Goal: Task Accomplishment & Management: Use online tool/utility

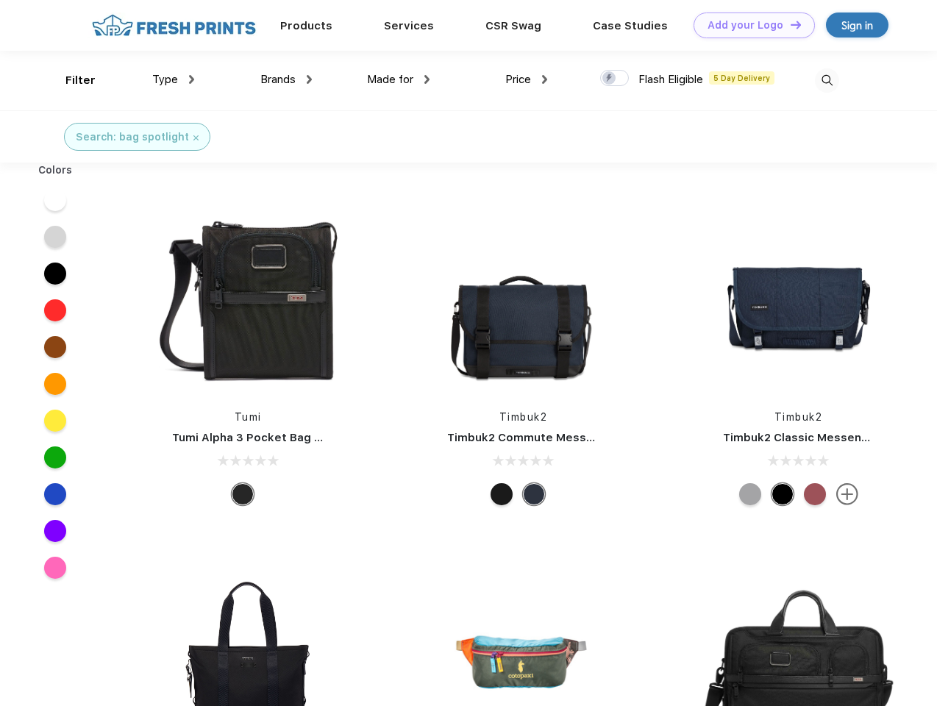
click at [748, 25] on link "Add your Logo Design Tool" at bounding box center [753, 25] width 121 height 26
click at [0, 0] on div "Design Tool" at bounding box center [0, 0] width 0 height 0
click at [789, 24] on link "Add your Logo Design Tool" at bounding box center [753, 25] width 121 height 26
click at [71, 80] on div "Filter" at bounding box center [80, 80] width 30 height 17
click at [174, 79] on span "Type" at bounding box center [165, 79] width 26 height 13
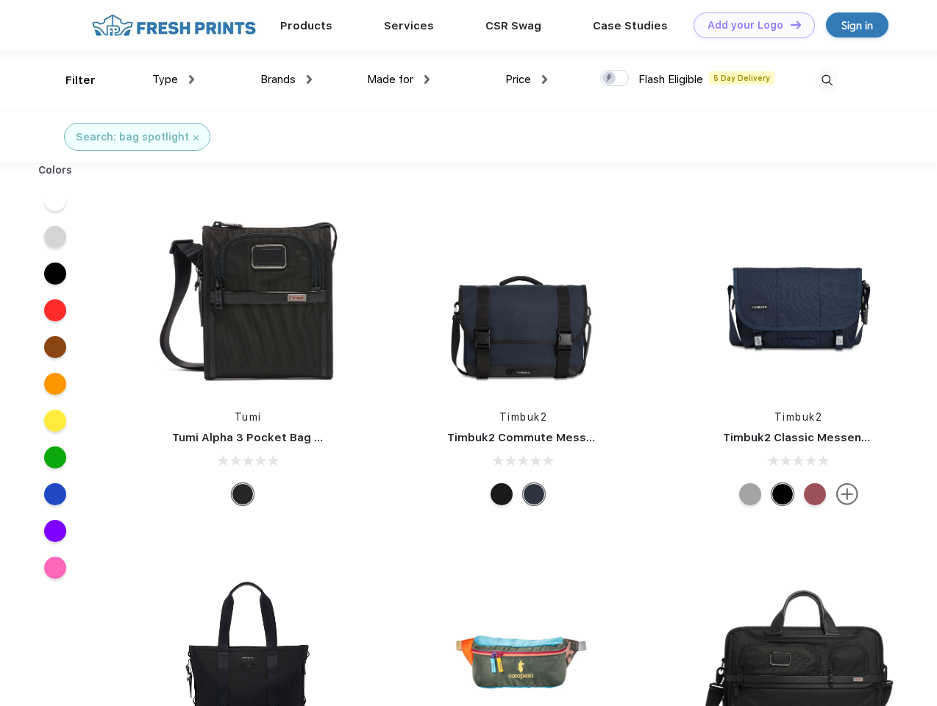
click at [286, 79] on span "Brands" at bounding box center [277, 79] width 35 height 13
click at [398, 79] on span "Made for" at bounding box center [390, 79] width 46 height 13
click at [526, 79] on span "Price" at bounding box center [518, 79] width 26 height 13
click at [615, 79] on div at bounding box center [614, 78] width 29 height 16
click at [610, 79] on input "checkbox" at bounding box center [605, 74] width 10 height 10
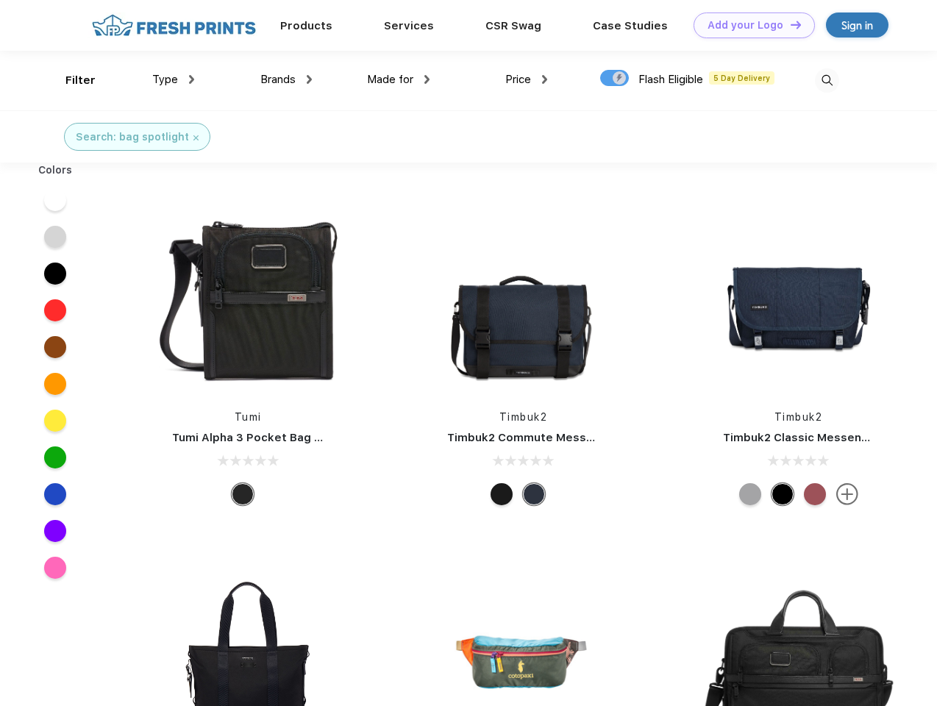
click at [826, 80] on img at bounding box center [827, 80] width 24 height 24
